Goal: Task Accomplishment & Management: Complete application form

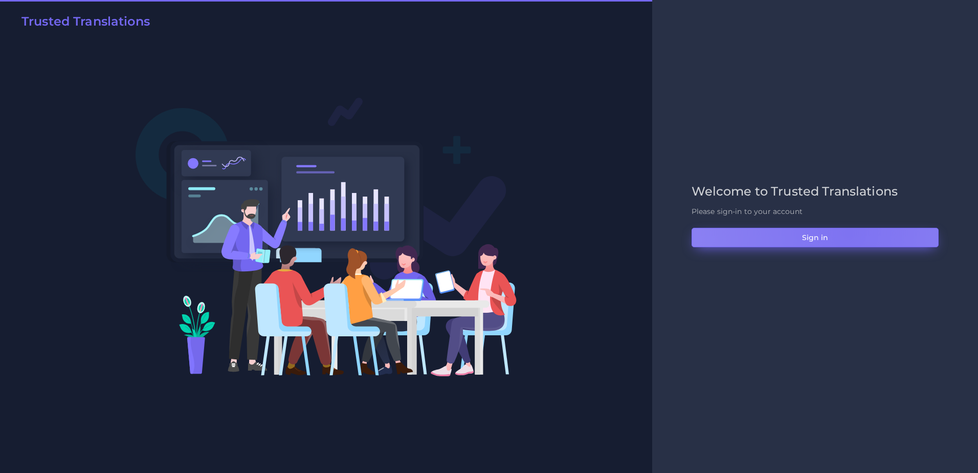
click at [849, 233] on button "Sign in" at bounding box center [815, 237] width 247 height 19
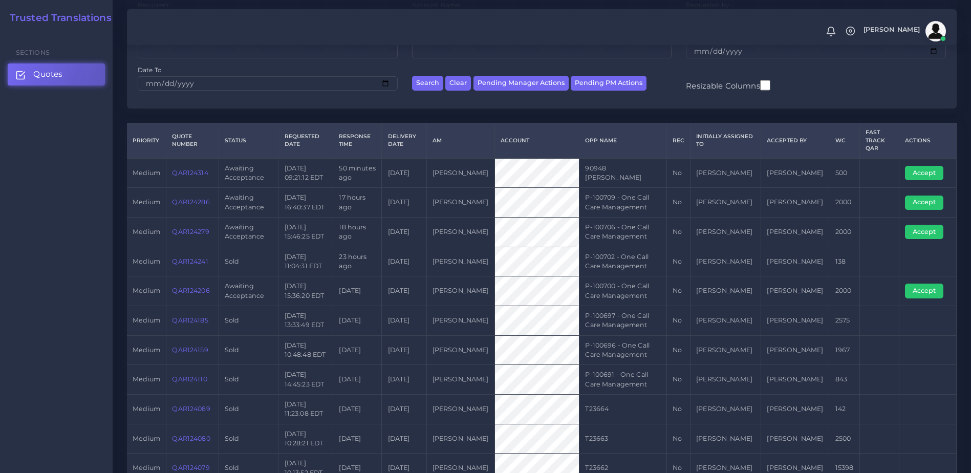
scroll to position [147, 0]
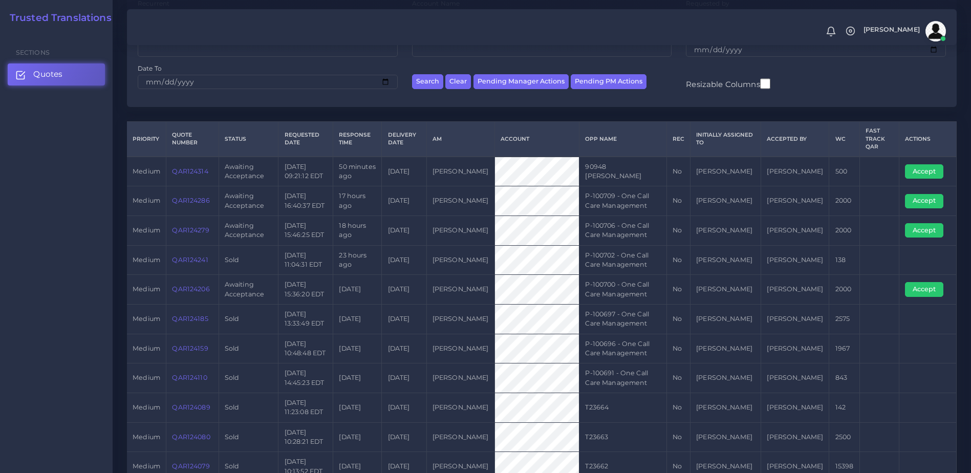
click at [196, 292] on link "QAR124206" at bounding box center [190, 289] width 37 height 8
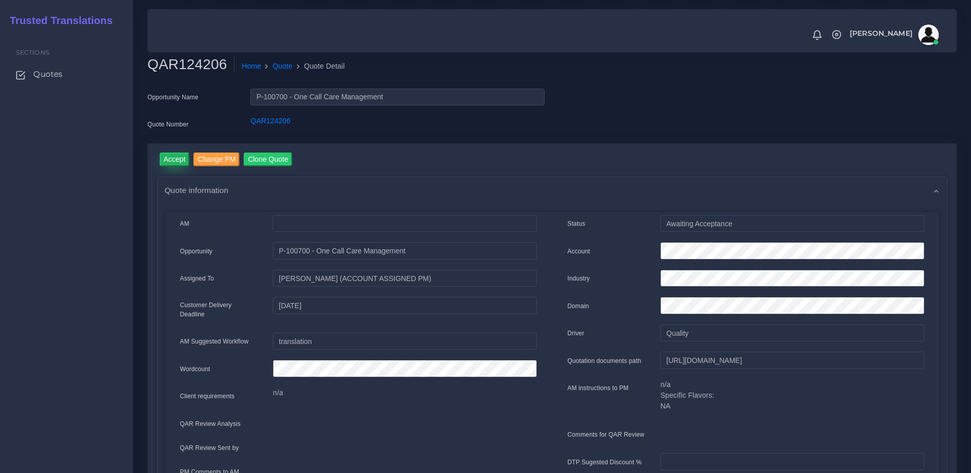
click at [164, 161] on input "Accept" at bounding box center [175, 159] width 30 height 14
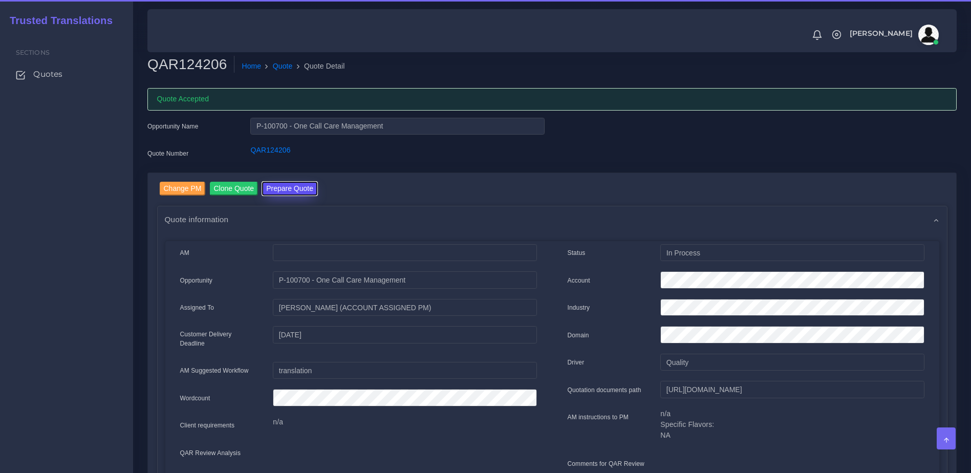
click at [301, 192] on button "Prepare Quote" at bounding box center [289, 189] width 55 height 14
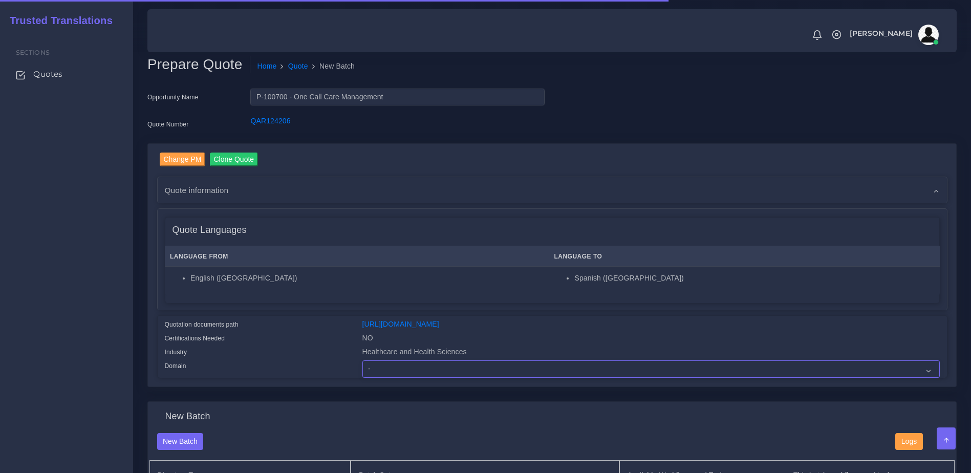
click at [438, 374] on select "- Advertising and Media Agriculture, Forestry and Fishing Architecture, Buildin…" at bounding box center [650, 368] width 577 height 17
select select "Healthcare and Health Sciences"
click at [362, 368] on select "- Advertising and Media Agriculture, Forestry and Fishing Architecture, Buildin…" at bounding box center [650, 368] width 577 height 17
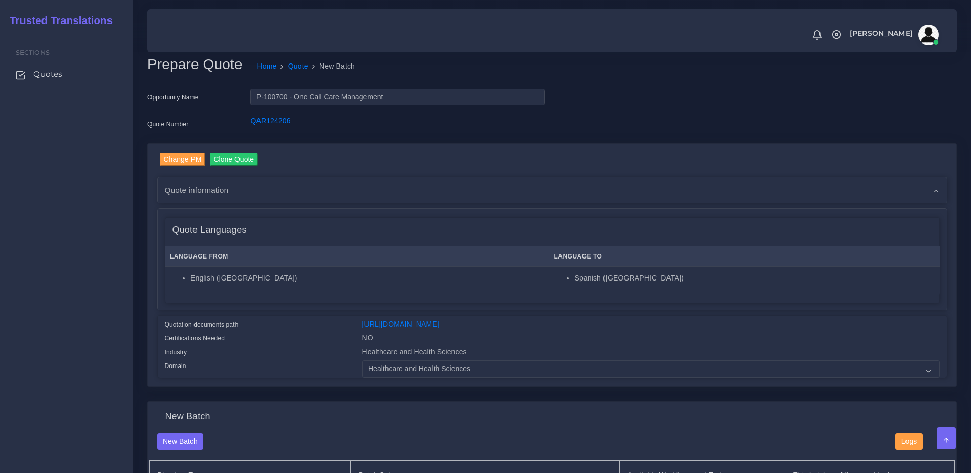
click at [290, 368] on div "Domain" at bounding box center [256, 368] width 198 height 17
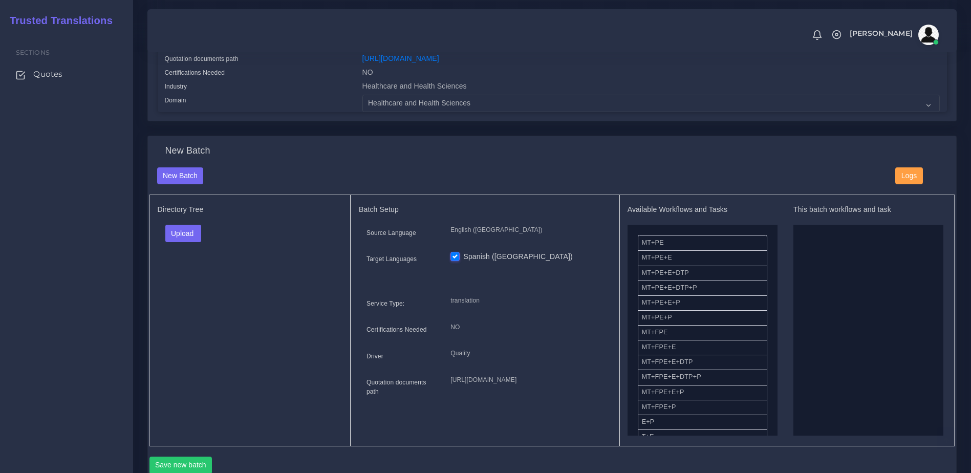
scroll to position [267, 0]
click at [177, 240] on button "Upload" at bounding box center [183, 231] width 36 height 17
click at [185, 277] on label "Files" at bounding box center [201, 271] width 71 height 13
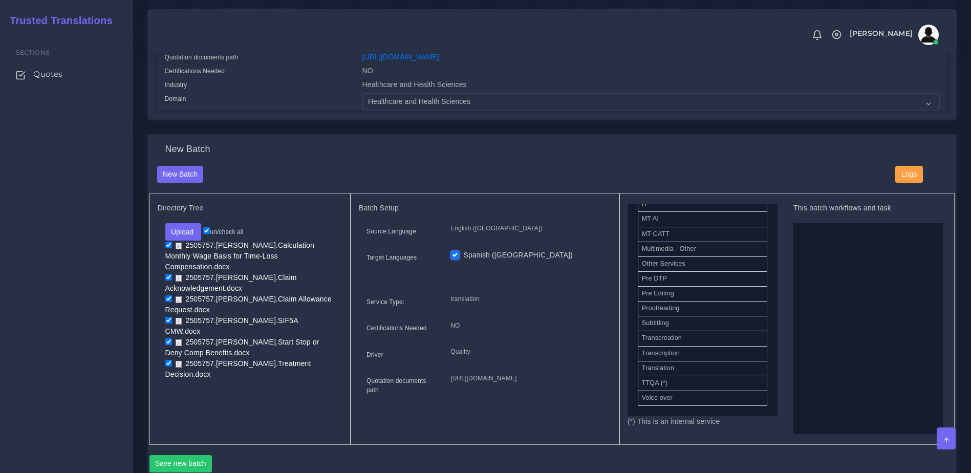
scroll to position [477, 0]
drag, startPoint x: 661, startPoint y: 326, endPoint x: 872, endPoint y: 325, distance: 211.3
drag, startPoint x: 675, startPoint y: 352, endPoint x: 869, endPoint y: 314, distance: 197.2
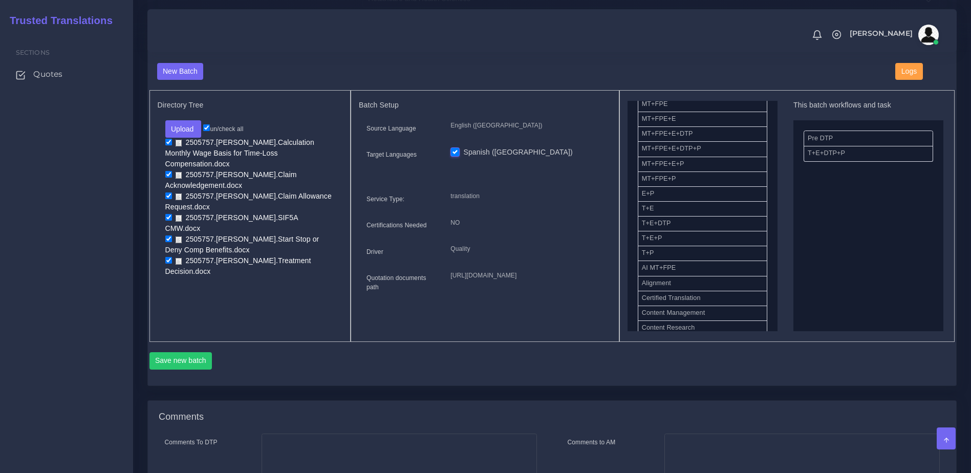
scroll to position [371, 0]
drag, startPoint x: 205, startPoint y: 374, endPoint x: 215, endPoint y: 374, distance: 10.2
click at [204, 368] on button "Save new batch" at bounding box center [180, 359] width 63 height 17
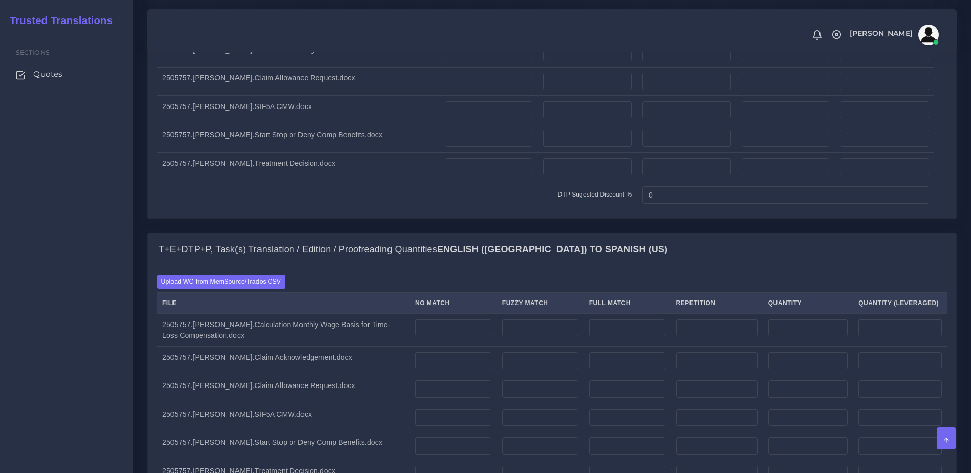
scroll to position [946, 0]
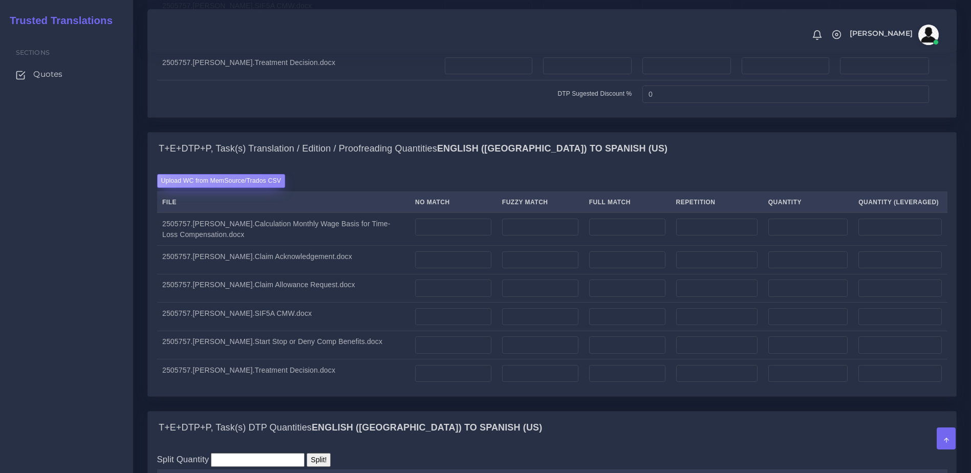
click at [276, 188] on label "Upload WC from MemSource/Trados CSV" at bounding box center [221, 181] width 128 height 14
click at [0, 0] on input "Upload WC from MemSource/Trados CSV" at bounding box center [0, 0] width 0 height 0
click at [224, 188] on label "Upload WC from MemSource/Trados CSV" at bounding box center [221, 181] width 128 height 14
click at [0, 0] on input "Upload WC from MemSource/Trados CSV" at bounding box center [0, 0] width 0 height 0
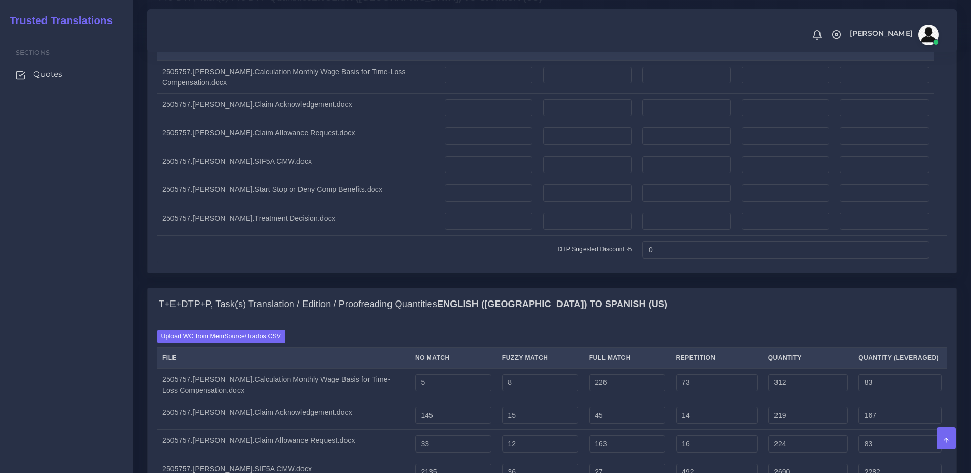
scroll to position [837, 0]
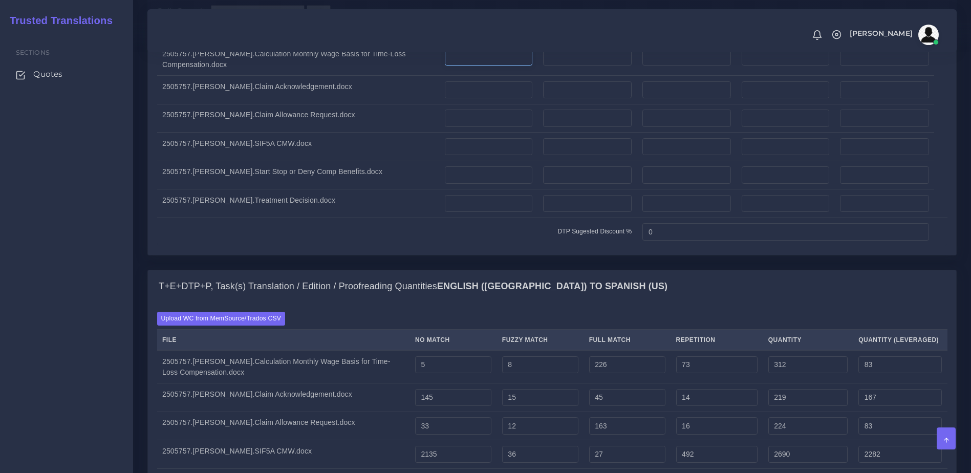
click at [507, 66] on input "number" at bounding box center [488, 57] width 87 height 17
type input "5"
click at [574, 76] on td at bounding box center [587, 58] width 100 height 33
click at [576, 66] on input "number" at bounding box center [587, 57] width 89 height 17
type input "10"
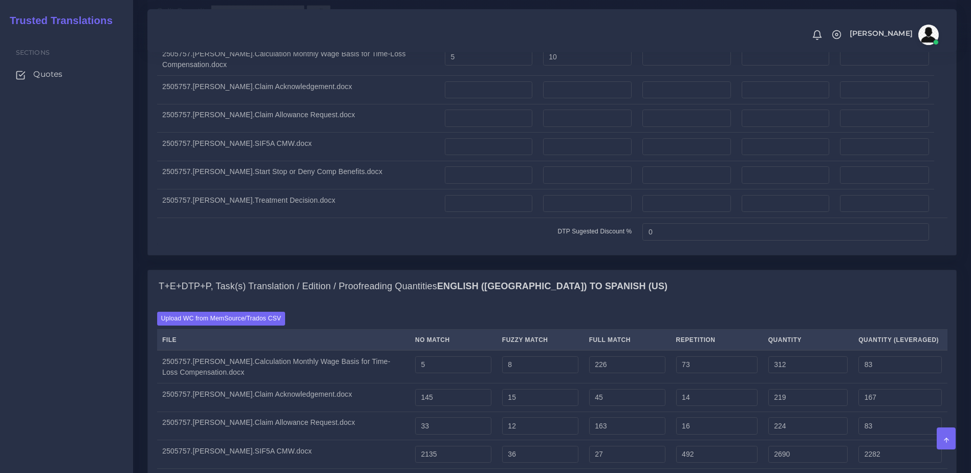
click at [525, 218] on td at bounding box center [488, 203] width 98 height 29
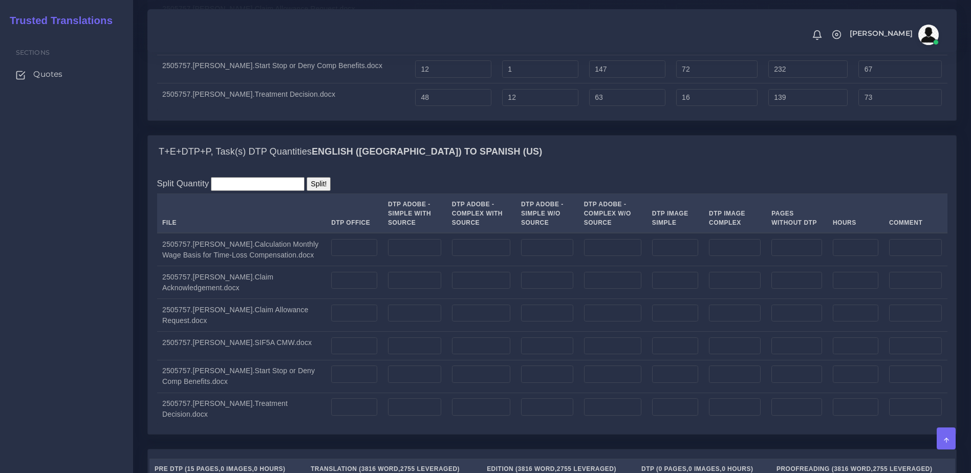
scroll to position [1389, 0]
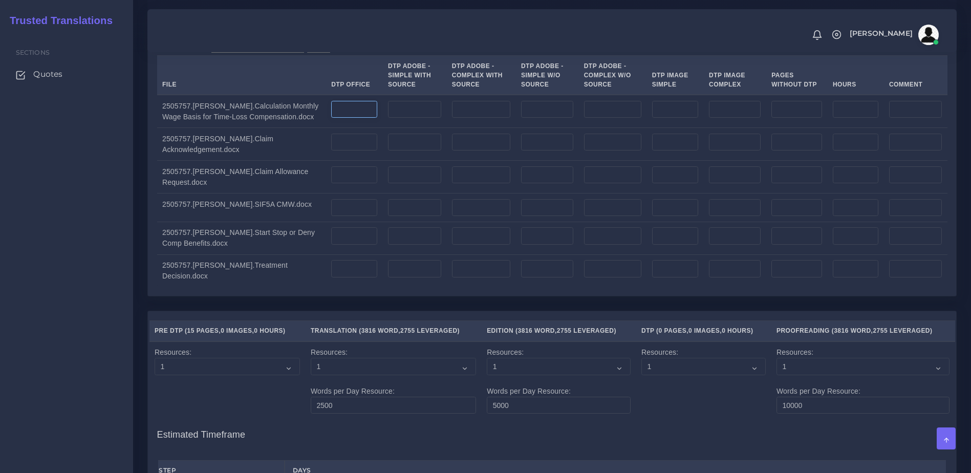
click at [352, 118] on input "number" at bounding box center [354, 109] width 46 height 17
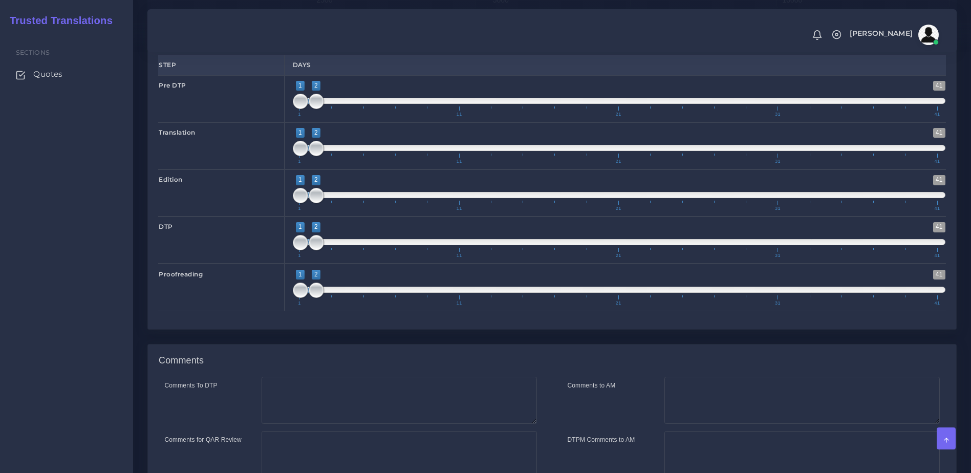
scroll to position [1948, 0]
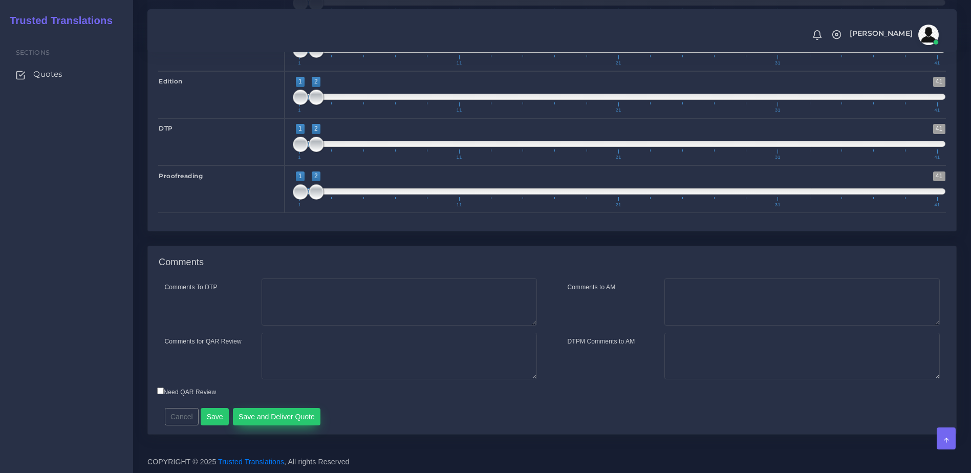
type input "15"
click at [272, 417] on button "Save and Deliver Quote" at bounding box center [277, 416] width 88 height 17
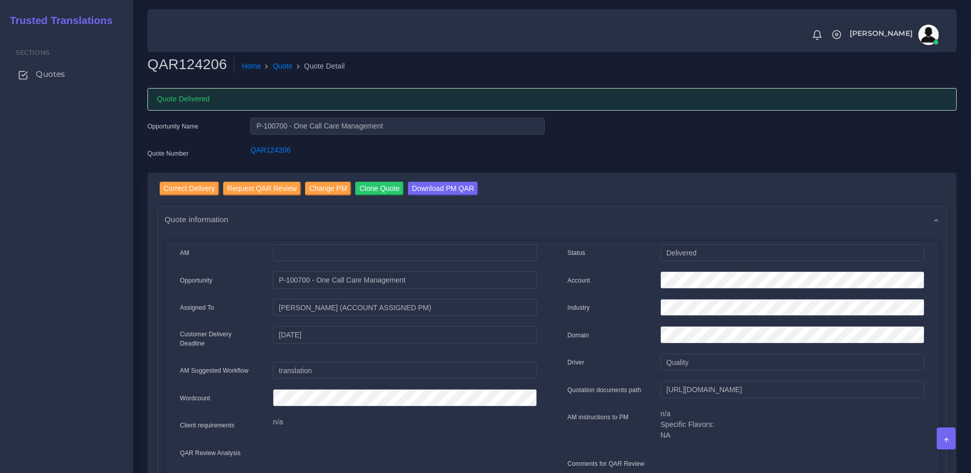
click at [59, 78] on span "Quotes" at bounding box center [50, 74] width 29 height 11
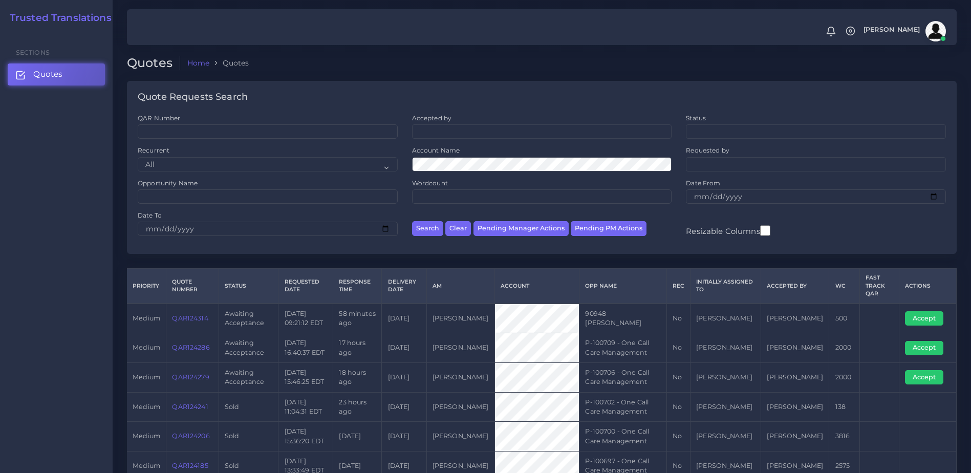
click at [192, 320] on link "QAR124314" at bounding box center [190, 318] width 36 height 8
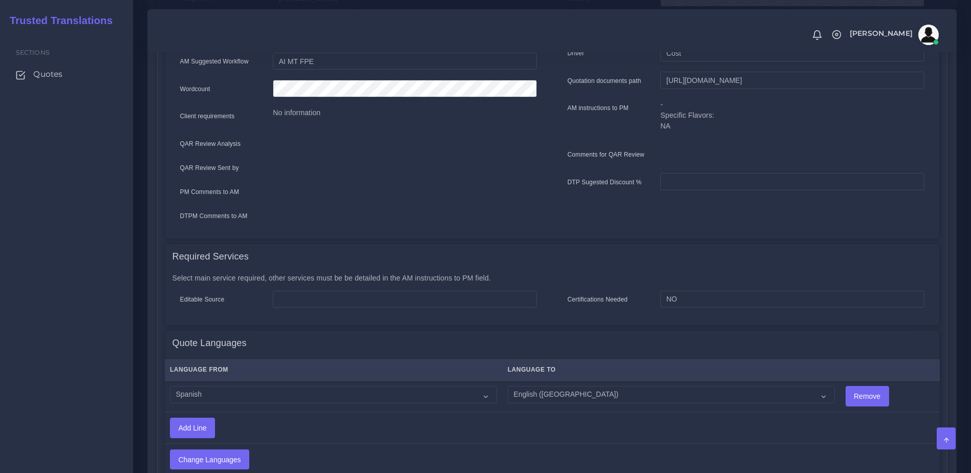
scroll to position [489, 0]
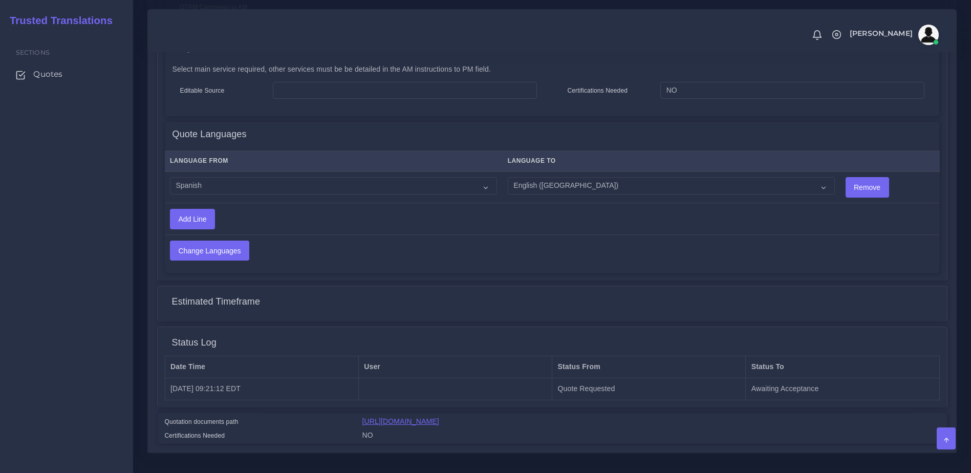
click at [439, 417] on link "[URL][DOMAIN_NAME]" at bounding box center [400, 421] width 77 height 8
click at [297, 180] on select "Acoli Afar Afrikaans Akan Akateko [DEMOGRAPHIC_DATA] American Sign Language (AS…" at bounding box center [333, 185] width 327 height 17
select select "15011"
click at [170, 177] on select "Acoli Afar Afrikaans Akan Akateko Albanian American Sign Language (ASL) Amharic…" at bounding box center [333, 185] width 327 height 17
click at [209, 235] on td "Change Languages" at bounding box center [466, 250] width 603 height 31
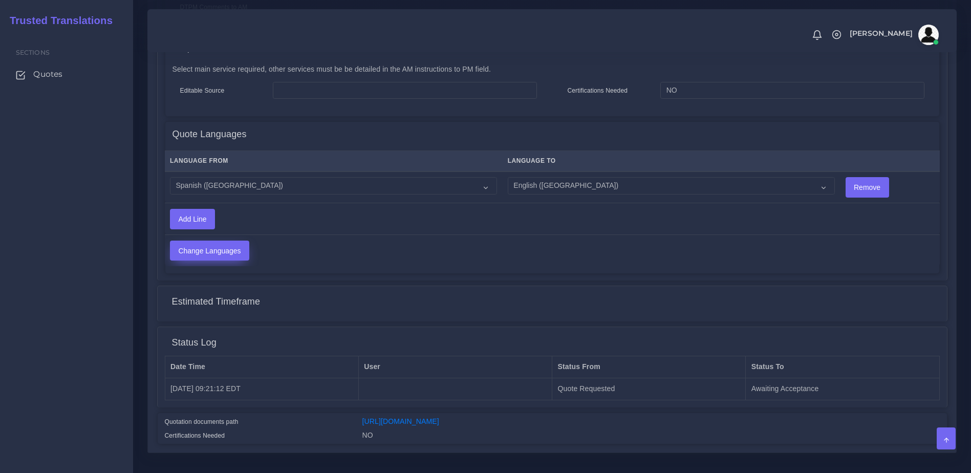
click at [212, 241] on input "Change Languages" at bounding box center [209, 250] width 78 height 19
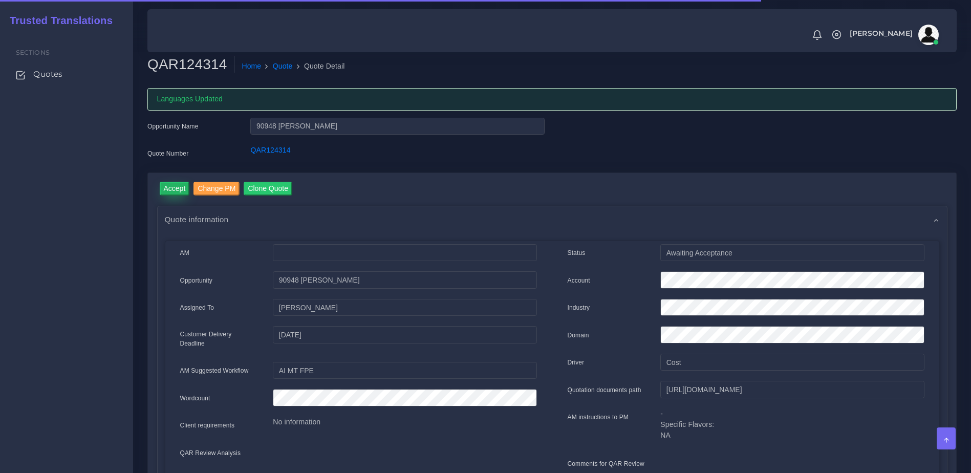
click at [178, 183] on input "Accept" at bounding box center [175, 189] width 30 height 14
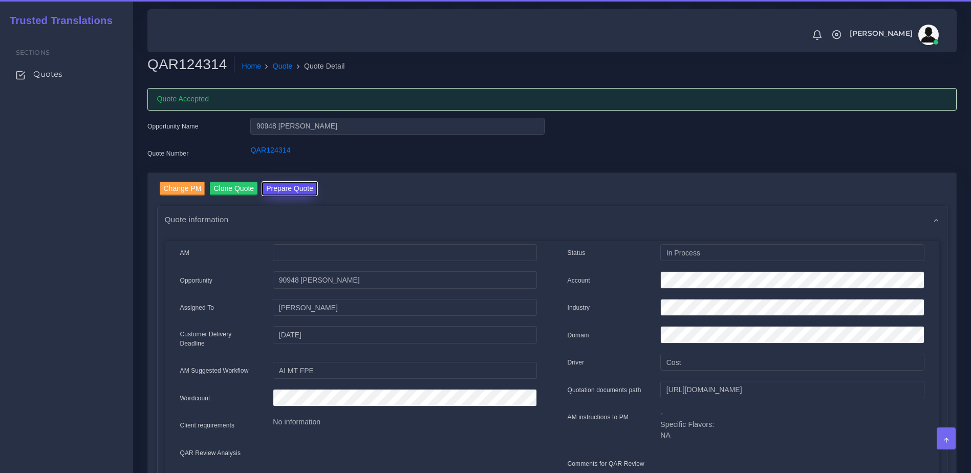
click at [288, 188] on button "Prepare Quote" at bounding box center [289, 189] width 55 height 14
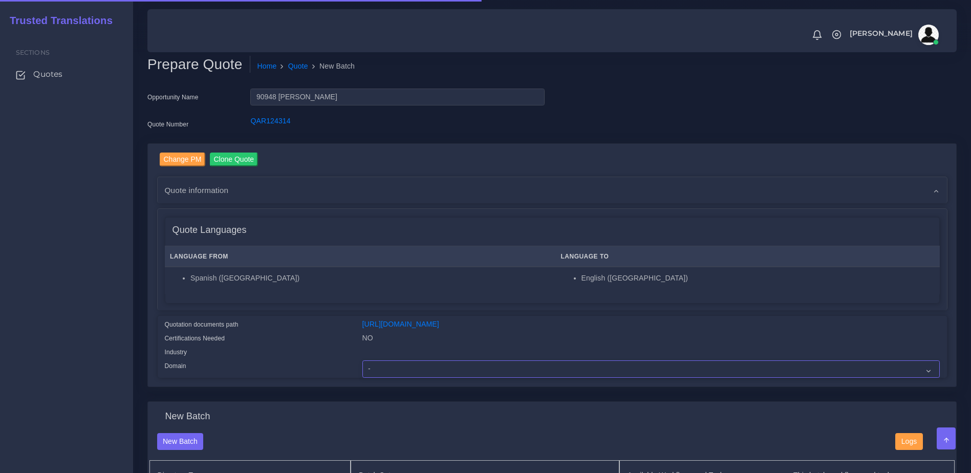
click at [382, 375] on select "- Advertising and Media Agriculture, Forestry and Fishing Architecture, Buildin…" at bounding box center [650, 368] width 577 height 17
drag, startPoint x: 319, startPoint y: 336, endPoint x: 323, endPoint y: 343, distance: 7.6
click at [319, 333] on div "Quotation documents path" at bounding box center [256, 326] width 198 height 14
click at [386, 378] on select "- Advertising and Media Agriculture, Forestry and Fishing Architecture, Buildin…" at bounding box center [650, 368] width 577 height 17
click at [415, 360] on div at bounding box center [651, 353] width 593 height 14
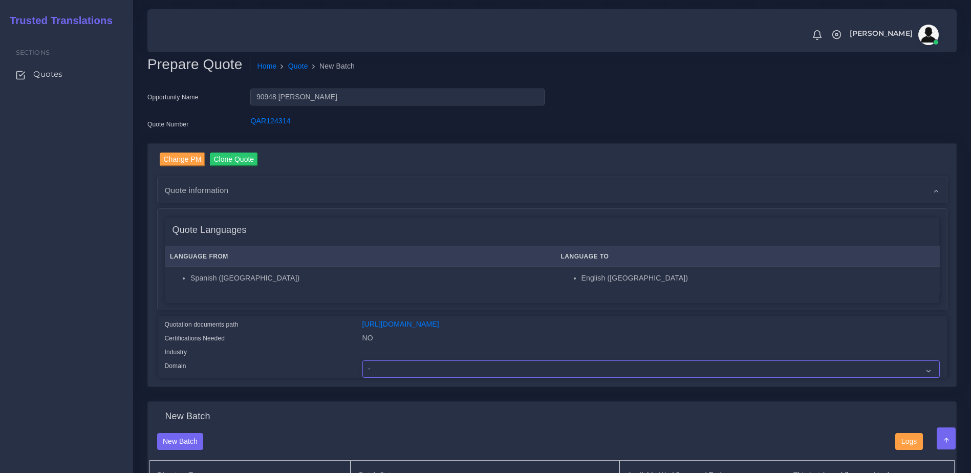
click at [418, 378] on select "- Advertising and Media Agriculture, Forestry and Fishing Architecture, Buildin…" at bounding box center [650, 368] width 577 height 17
select select "Personal Documentation"
click at [362, 368] on select "- Advertising and Media Agriculture, Forestry and Fishing Architecture, Buildin…" at bounding box center [650, 368] width 577 height 17
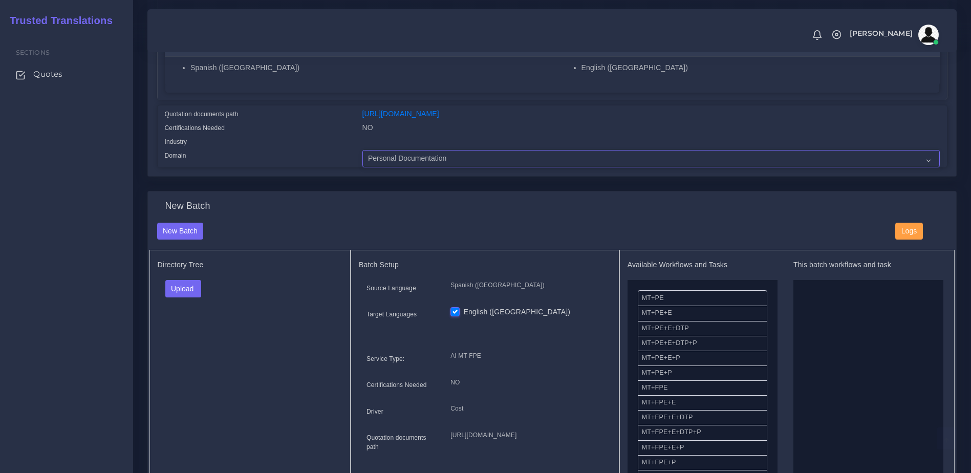
scroll to position [213, 0]
click at [190, 291] on button "Upload" at bounding box center [183, 285] width 36 height 17
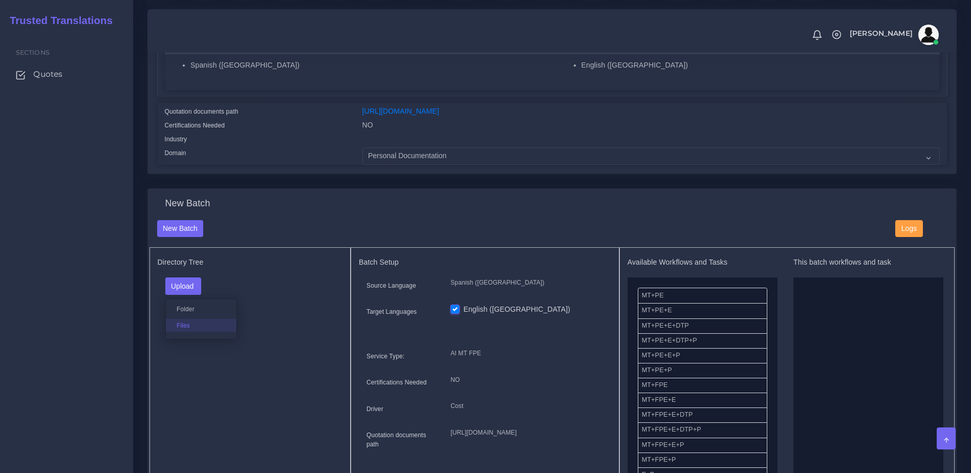
click at [192, 332] on label "Files" at bounding box center [201, 325] width 71 height 13
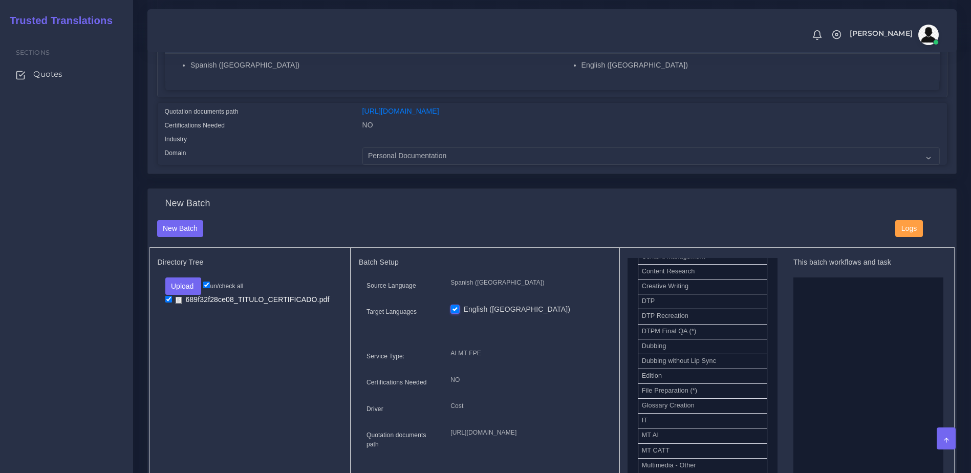
scroll to position [345, 0]
drag, startPoint x: 681, startPoint y: 332, endPoint x: 874, endPoint y: 325, distance: 193.5
drag, startPoint x: 669, startPoint y: 385, endPoint x: 815, endPoint y: 383, distance: 145.9
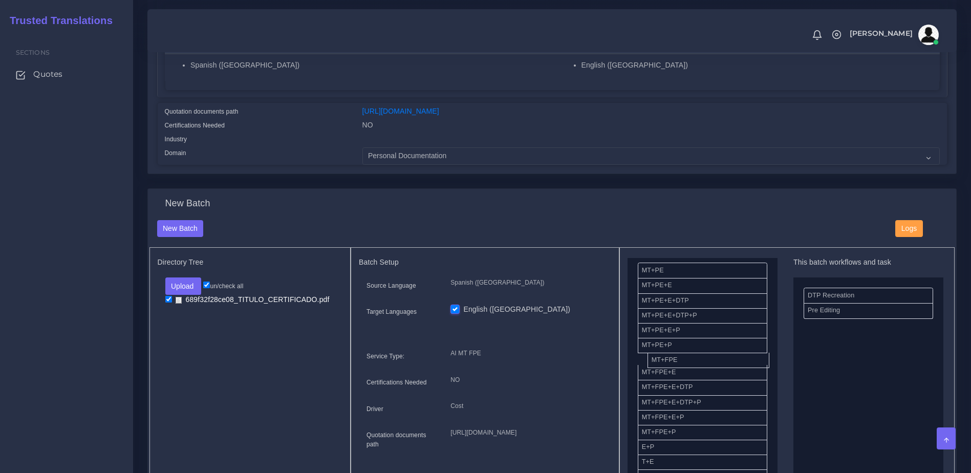
drag, startPoint x: 678, startPoint y: 370, endPoint x: 825, endPoint y: 357, distance: 148.0
drag, startPoint x: 691, startPoint y: 400, endPoint x: 851, endPoint y: 356, distance: 166.6
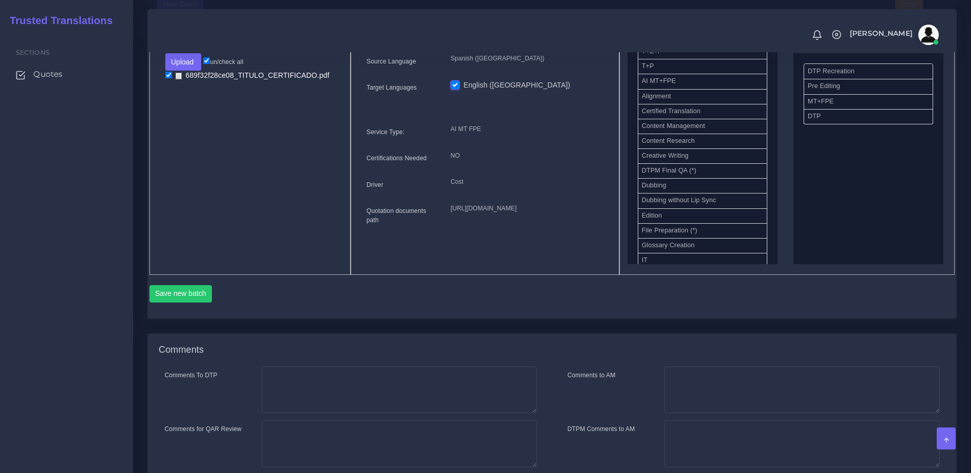
scroll to position [498, 0]
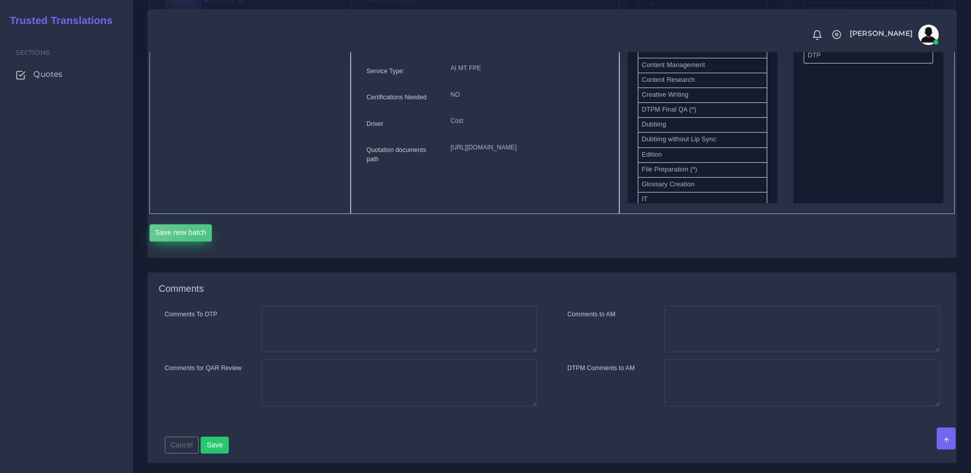
click at [201, 242] on button "Save new batch" at bounding box center [180, 232] width 63 height 17
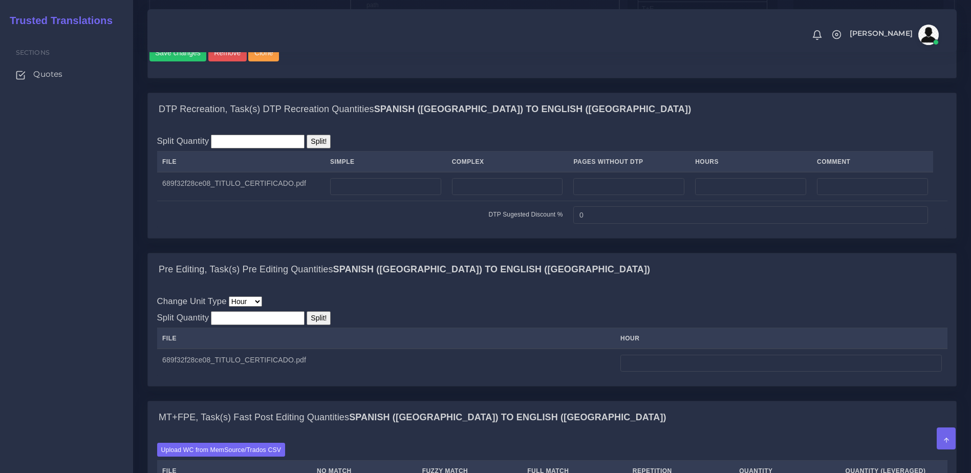
scroll to position [750, 0]
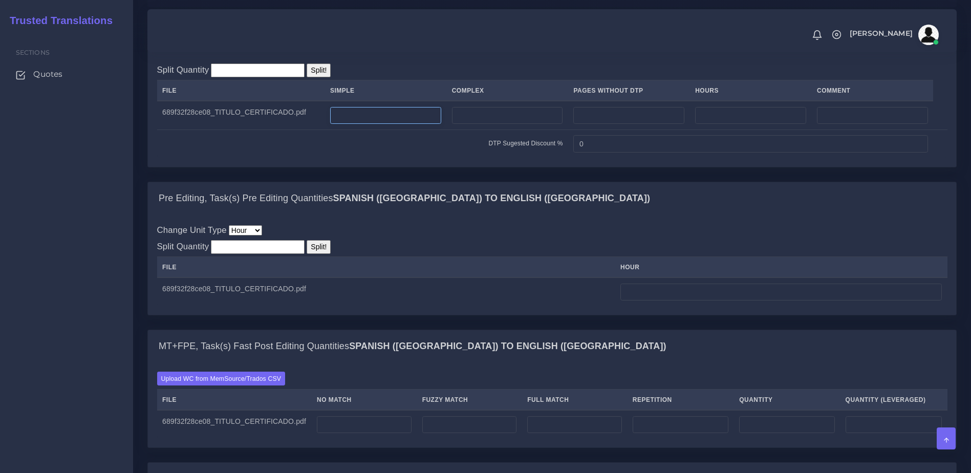
click at [390, 124] on input "number" at bounding box center [385, 115] width 111 height 17
type input "1"
click at [485, 124] on input "number" at bounding box center [507, 115] width 111 height 17
type input "1"
click at [437, 166] on div "Split Quantity Split! File Simple Complex Pages Without DTP Hours Comment 1 1 0" at bounding box center [552, 110] width 808 height 112
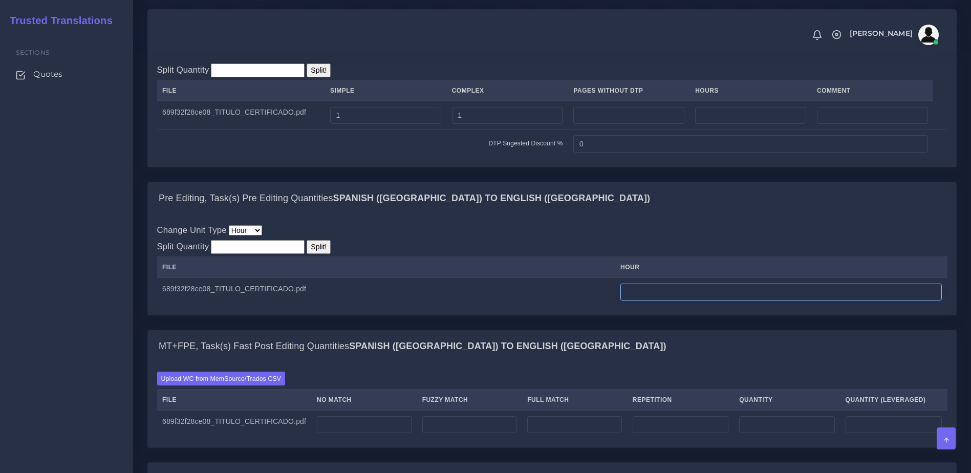
click at [639, 301] on input "number" at bounding box center [780, 291] width 321 height 17
click at [639, 330] on div "Pre Editing, Task(s) Pre Editing Quantities Spanish (US) TO English (US) Change…" at bounding box center [552, 256] width 824 height 148
drag, startPoint x: 655, startPoint y: 331, endPoint x: 611, endPoint y: 344, distance: 46.6
click at [617, 306] on td "2" at bounding box center [781, 291] width 332 height 29
type input "1.5"
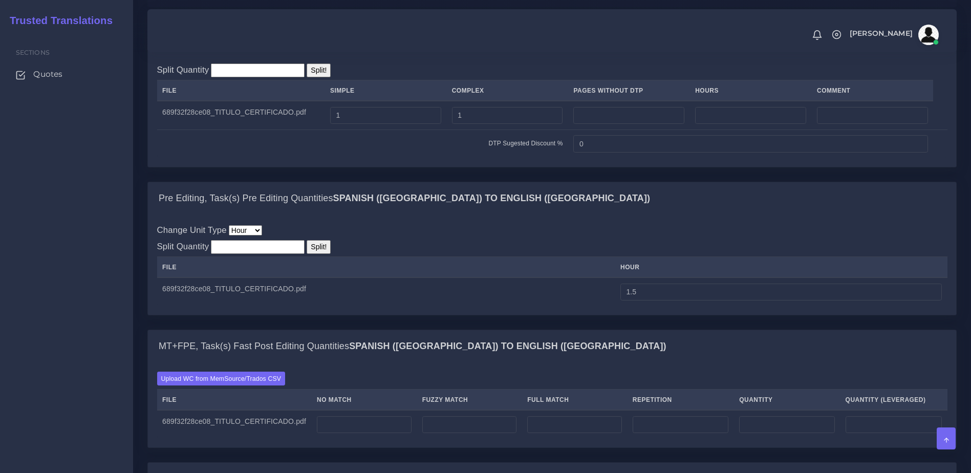
click at [676, 330] on div "Pre Editing, Task(s) Pre Editing Quantities Spanish (US) TO English (US) Change…" at bounding box center [552, 256] width 824 height 148
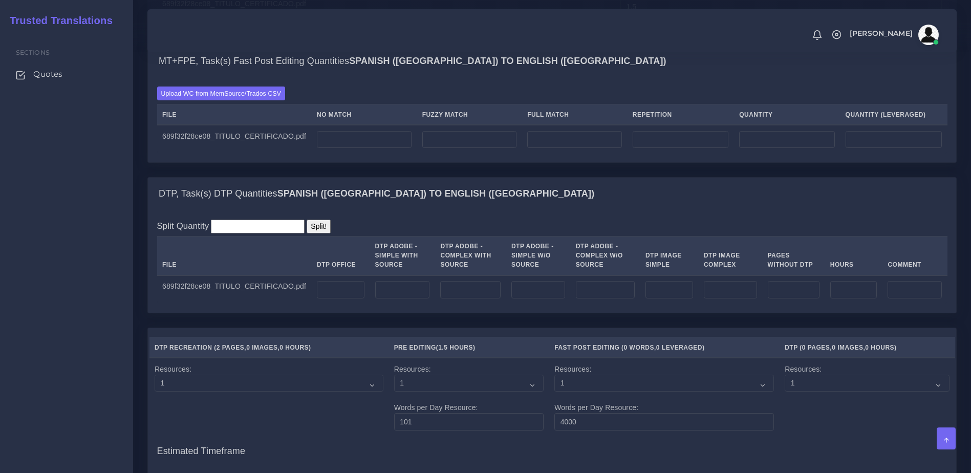
scroll to position [989, 0]
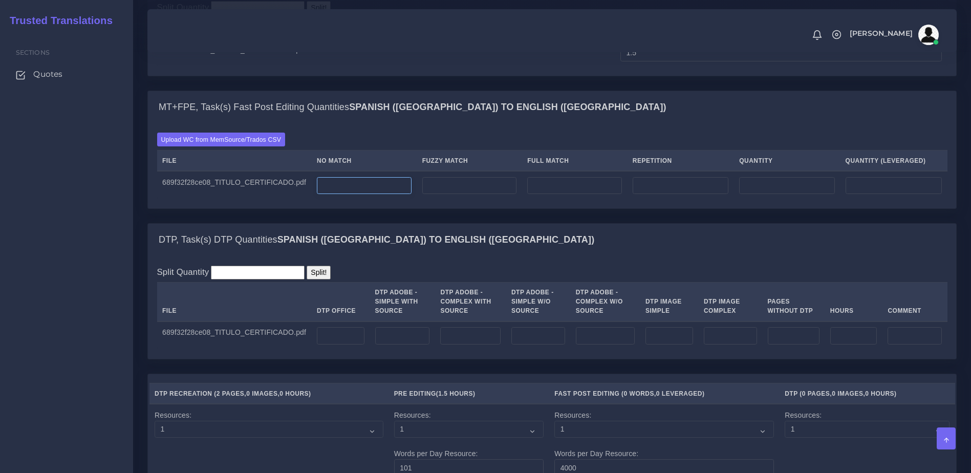
click at [339, 194] on input "number" at bounding box center [364, 185] width 95 height 17
type input "150"
click at [335, 350] on td at bounding box center [341, 335] width 58 height 29
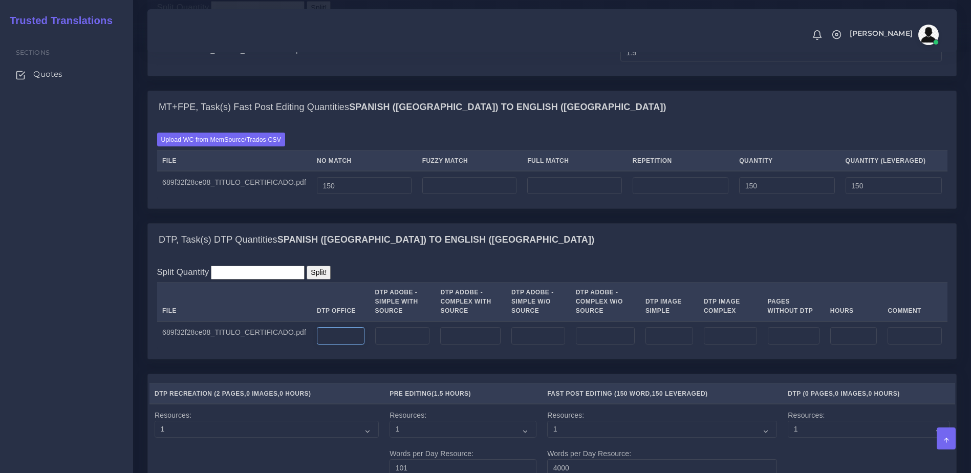
click at [335, 344] on input "number" at bounding box center [341, 335] width 48 height 17
type input "2"
click at [369, 359] on div "Split Quantity Split! File DTP Office DTP Adobe - Simple With Source DTP Adobe …" at bounding box center [552, 307] width 808 height 102
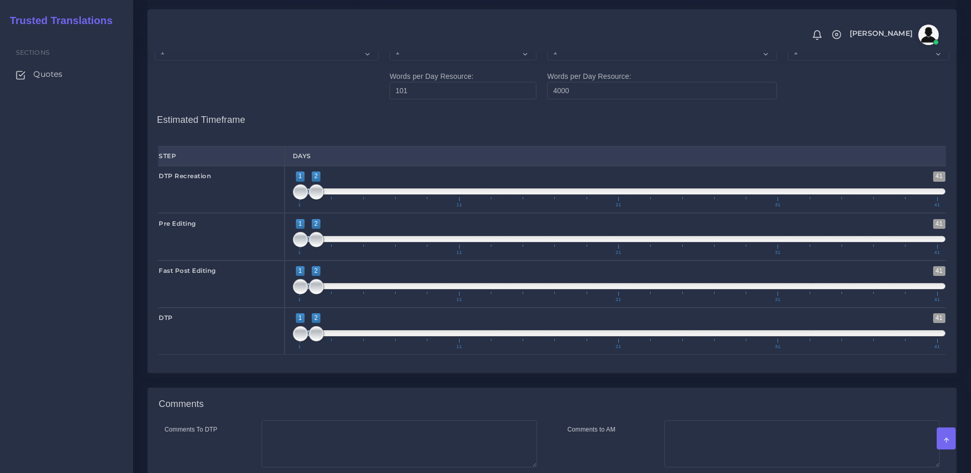
scroll to position [1409, 0]
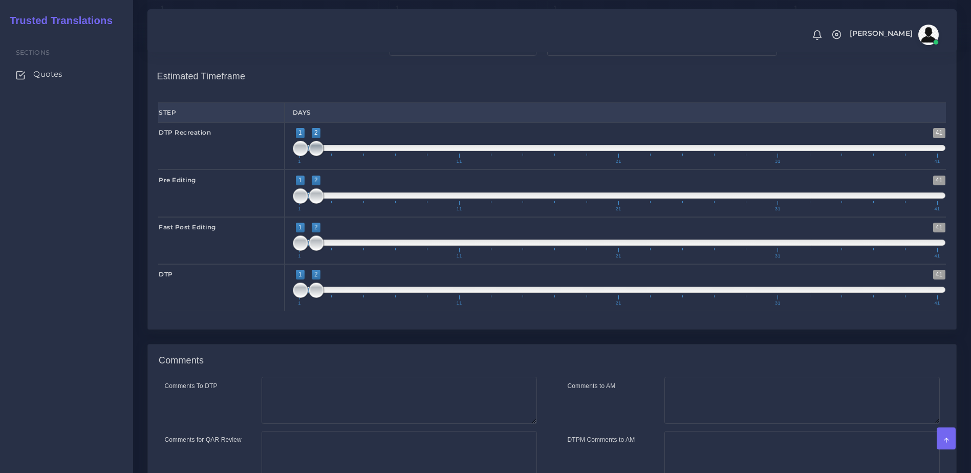
type input "1;1"
drag, startPoint x: 312, startPoint y: 186, endPoint x: 302, endPoint y: 186, distance: 9.7
click at [309, 156] on span at bounding box center [316, 148] width 15 height 15
type input "1;1"
drag, startPoint x: 318, startPoint y: 233, endPoint x: 295, endPoint y: 234, distance: 23.0
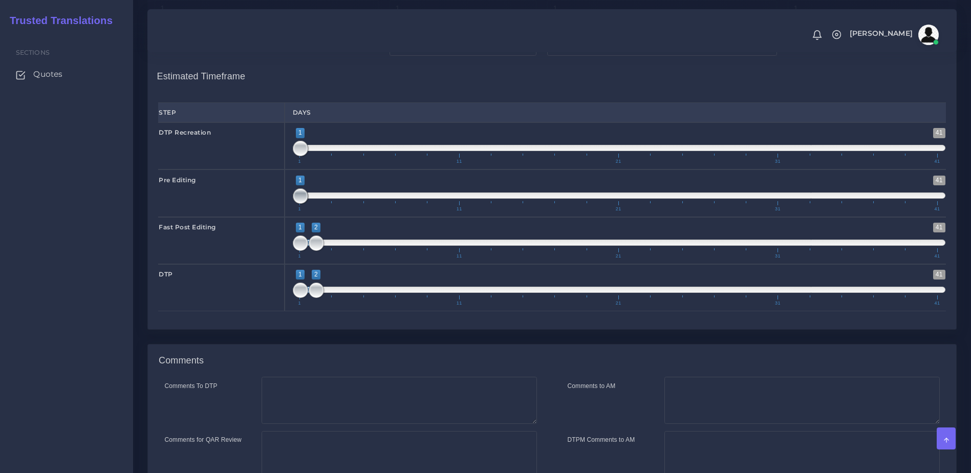
click at [295, 204] on span at bounding box center [300, 195] width 15 height 15
type input "2;2"
drag, startPoint x: 298, startPoint y: 283, endPoint x: 315, endPoint y: 301, distance: 25.0
click at [308, 251] on span at bounding box center [300, 242] width 15 height 15
type input "2;2"
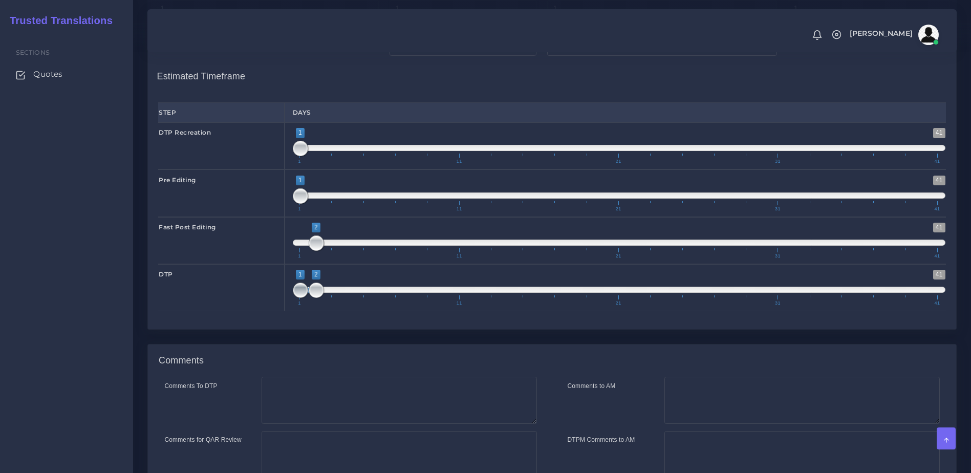
drag, startPoint x: 297, startPoint y: 332, endPoint x: 315, endPoint y: 330, distance: 18.0
click at [308, 298] on span at bounding box center [300, 289] width 15 height 15
click at [701, 424] on textarea "Comments to AM" at bounding box center [801, 400] width 275 height 47
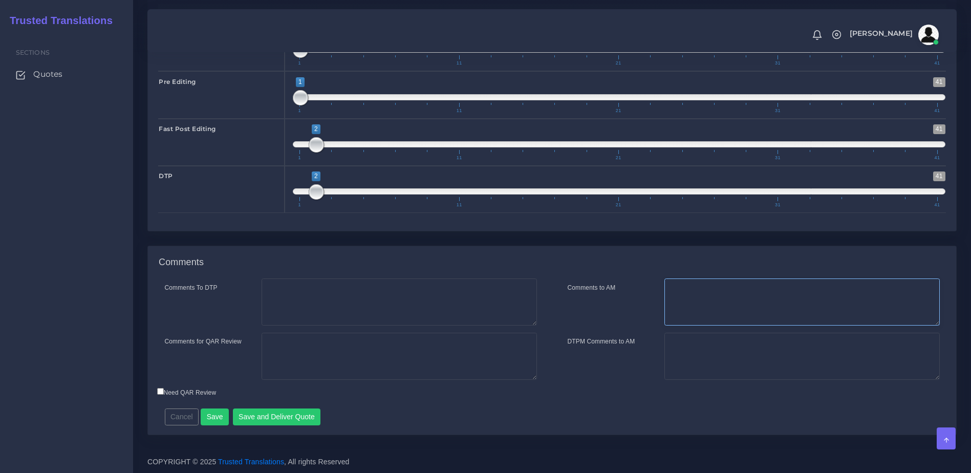
scroll to position [1548, 0]
click at [706, 349] on textarea "DTPM Comments to AM" at bounding box center [801, 356] width 275 height 47
click at [723, 307] on textarea "Comments to AM" at bounding box center [801, 301] width 275 height 47
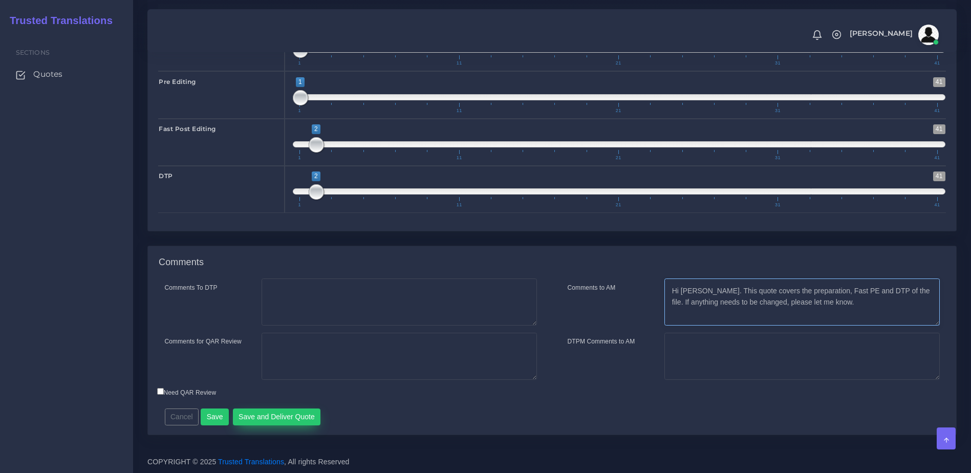
type textarea "Hi [PERSON_NAME]. This quote covers the preparation, Fast PE and DTP of the fil…"
click at [261, 415] on button "Save and Deliver Quote" at bounding box center [277, 416] width 88 height 17
